Goal: Information Seeking & Learning: Compare options

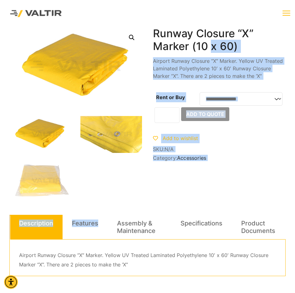
drag, startPoint x: 151, startPoint y: 32, endPoint x: 211, endPoint y: 45, distance: 61.1
click at [211, 45] on div "**********" at bounding box center [147, 235] width 276 height 417
click at [242, 45] on h1 "Runway Closure “X” Marker (10 x 60)" at bounding box center [219, 40] width 132 height 26
click at [240, 45] on h1 "Runway Closure “X” Marker (10 x 60)" at bounding box center [219, 40] width 132 height 26
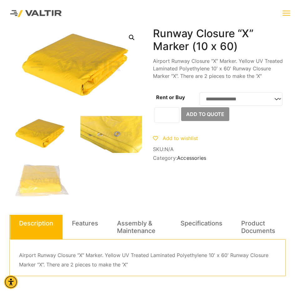
click at [155, 28] on h1 "Runway Closure “X” Marker (10 x 60)" at bounding box center [219, 40] width 132 height 26
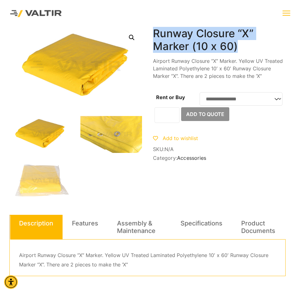
drag, startPoint x: 153, startPoint y: 30, endPoint x: 240, endPoint y: 47, distance: 88.5
click at [240, 47] on h1 "Runway Closure “X” Marker (10 x 60)" at bounding box center [219, 40] width 132 height 26
copy h1 "Runway Closure “X” Marker (10 x 60)"
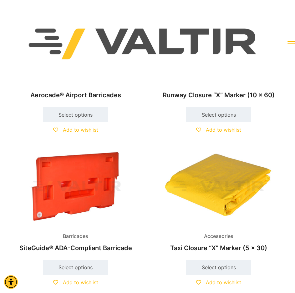
scroll to position [62, 0]
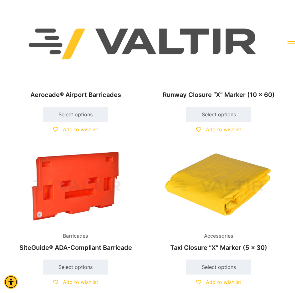
click at [213, 198] on img at bounding box center [218, 186] width 132 height 79
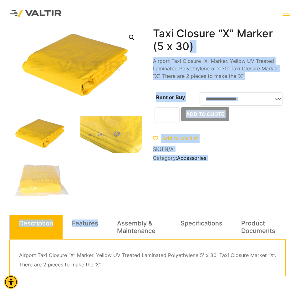
drag, startPoint x: 152, startPoint y: 33, endPoint x: 188, endPoint y: 46, distance: 38.5
click at [188, 46] on div "**********" at bounding box center [147, 235] width 276 height 417
click at [196, 44] on h1 "Taxi Closure “X” Marker (5 x 30)" at bounding box center [219, 40] width 132 height 26
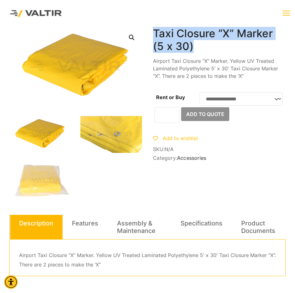
drag, startPoint x: 196, startPoint y: 46, endPoint x: 153, endPoint y: 34, distance: 44.0
click at [153, 34] on h1 "Taxi Closure “X” Marker (5 x 30)" at bounding box center [219, 40] width 132 height 26
copy h1 "Taxi Closure “X” Marker (5 x 30)"
